Goal: Download file/media

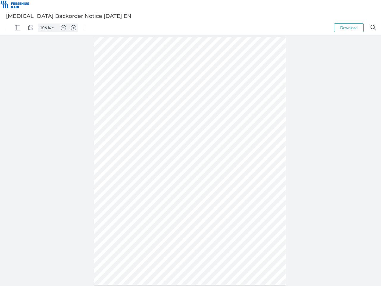
click at [18, 28] on img "Panel" at bounding box center [17, 27] width 5 height 5
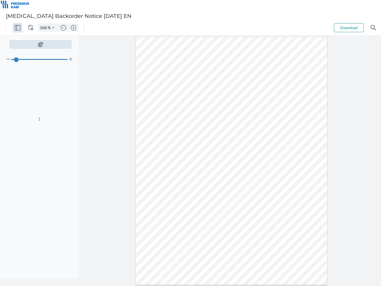
click at [31, 28] on img "View Controls" at bounding box center [30, 27] width 5 height 5
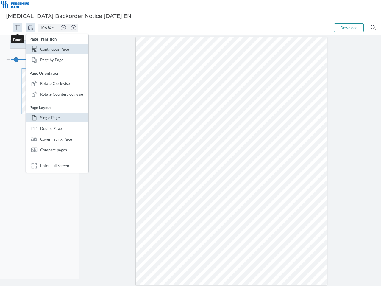
click at [44, 28] on input "106" at bounding box center [43, 27] width 10 height 5
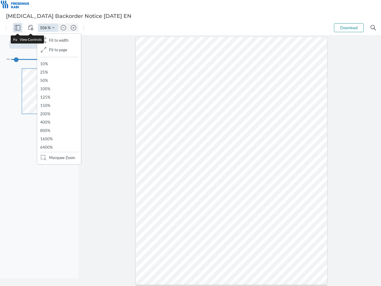
click at [53, 28] on img "Zoom Controls" at bounding box center [53, 28] width 2 height 2
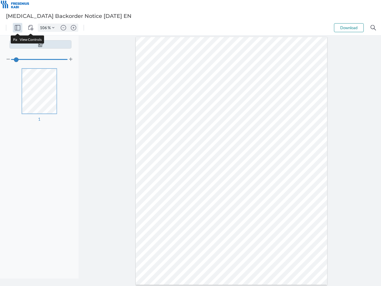
click at [63, 28] on img "Zoom out" at bounding box center [63, 27] width 5 height 5
click at [74, 28] on img "Zoom in" at bounding box center [73, 27] width 5 height 5
type input "106"
click at [349, 28] on button "Download" at bounding box center [349, 27] width 30 height 9
click at [374, 28] on img "Search" at bounding box center [373, 27] width 5 height 5
